Goal: Information Seeking & Learning: Learn about a topic

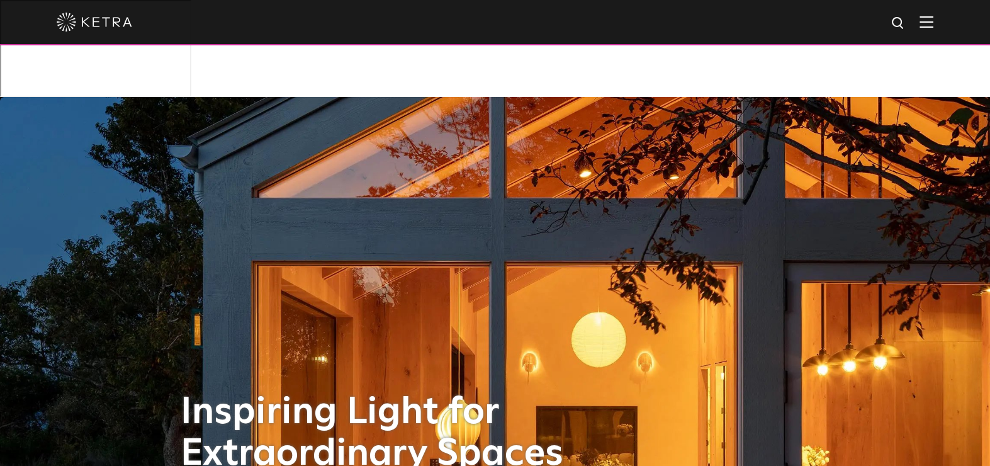
click at [932, 20] on img at bounding box center [926, 22] width 14 height 12
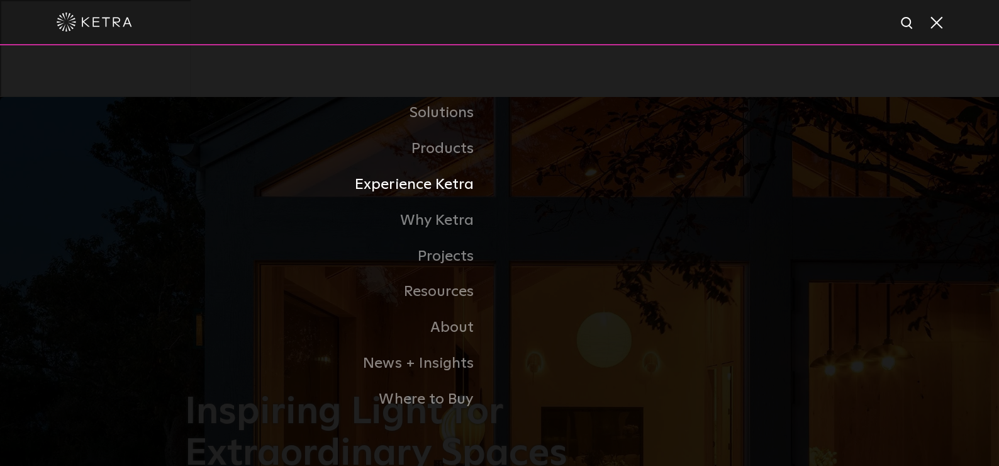
click at [462, 186] on link "Experience Ketra" at bounding box center [342, 185] width 315 height 36
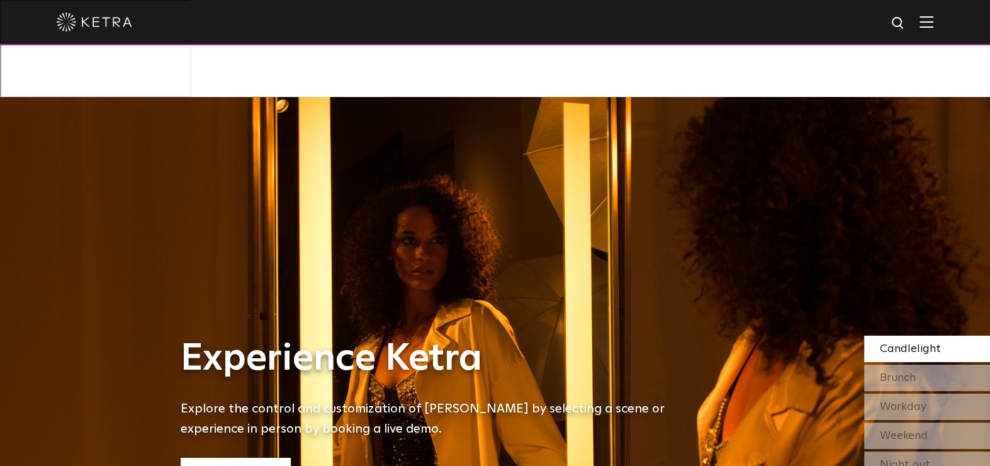
click at [237, 457] on link "Live Demo" at bounding box center [236, 470] width 110 height 27
